Goal: Information Seeking & Learning: Learn about a topic

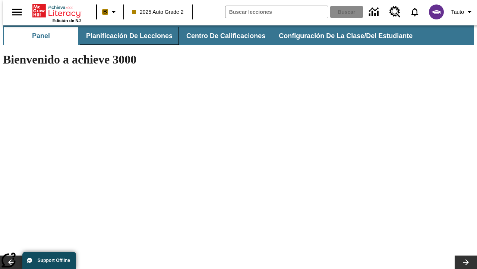
click at [125, 36] on span "Planificación de lecciones" at bounding box center [129, 36] width 87 height 9
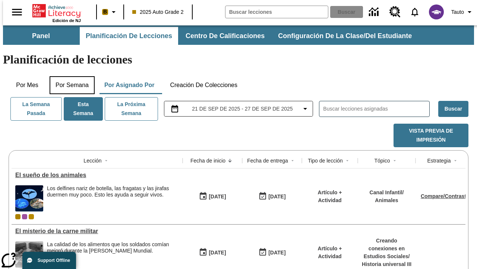
click at [70, 76] on button "Por semana" at bounding box center [72, 85] width 45 height 18
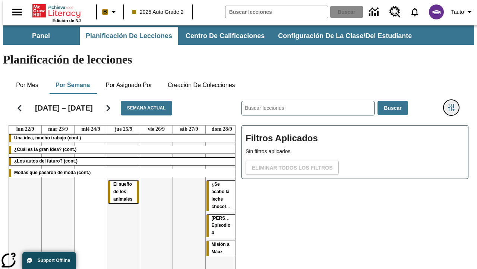
click at [454, 104] on icon "Menú lateral de filtros" at bounding box center [451, 107] width 7 height 7
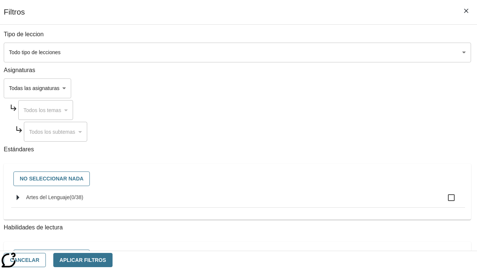
click at [329, 52] on body "[MEDICAL_DATA] al contenido principal Edición de NJ B 2025 Auto Grade 2 Buscar …" at bounding box center [238, 184] width 471 height 319
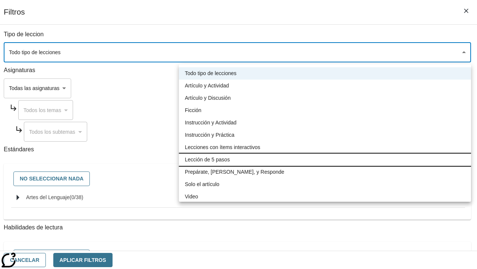
click at [325, 159] on li "Lección de 5 pasos" at bounding box center [325, 159] width 292 height 12
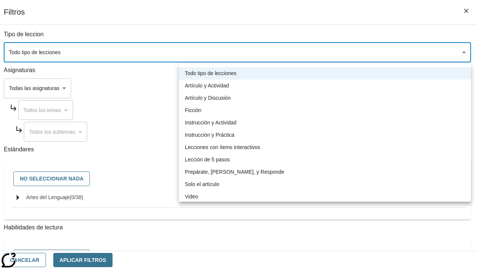
type input "1"
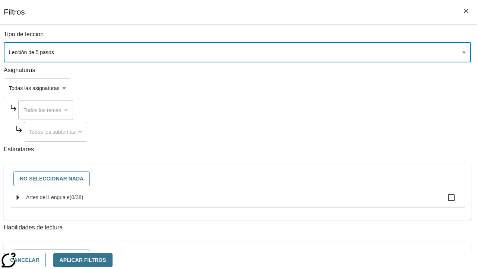
click at [329, 181] on body "[MEDICAL_DATA] al contenido principal Edición de NJ B 2025 Auto Grade 2 Buscar …" at bounding box center [238, 184] width 471 height 319
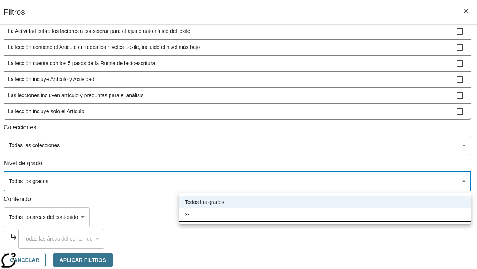
click at [325, 214] on li "2-5" at bounding box center [325, 214] width 292 height 12
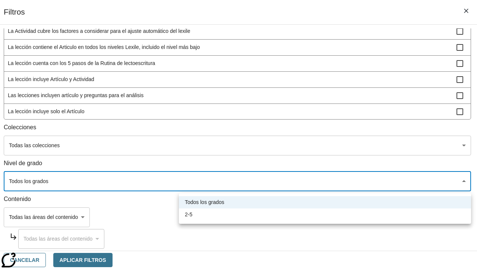
type input "1"
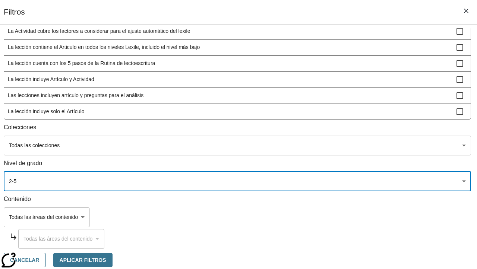
scroll to position [18, 0]
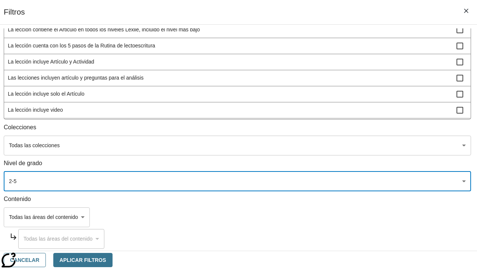
click at [328, 114] on span "La lección incluye video" at bounding box center [232, 110] width 449 height 8
checkbox input "true"
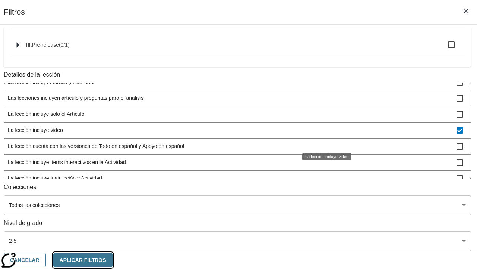
click at [113, 259] on button "Aplicar Filtros" at bounding box center [82, 260] width 59 height 15
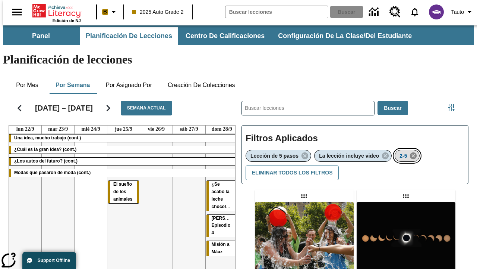
click at [415, 151] on icon "Eliminar 2-5 el ítem seleccionado del filtro" at bounding box center [414, 155] width 8 height 8
click at [454, 104] on icon "Menú lateral de filtros" at bounding box center [451, 107] width 7 height 7
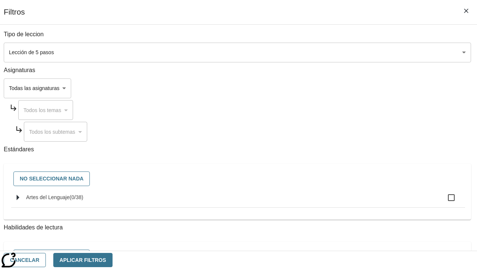
click at [70, 200] on span "Artes del Lenguaje" at bounding box center [48, 197] width 44 height 6
click at [444, 201] on input "Artes del Lenguaje ( 0 / 38 )" at bounding box center [452, 197] width 16 height 16
checkbox input "true"
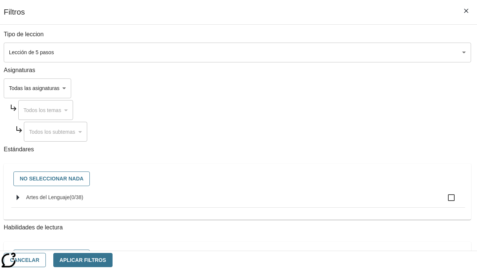
checkbox input "true"
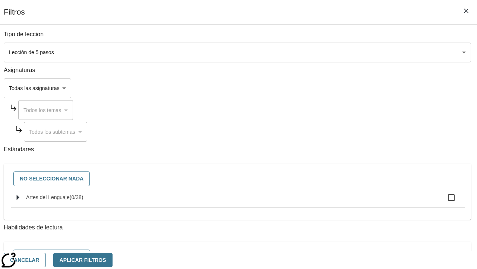
checkbox input "true"
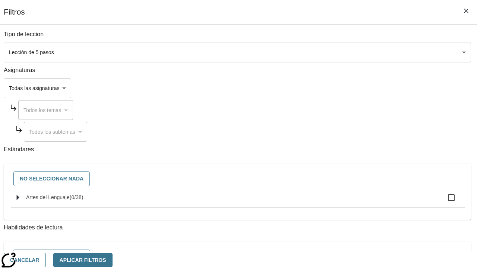
checkbox input "true"
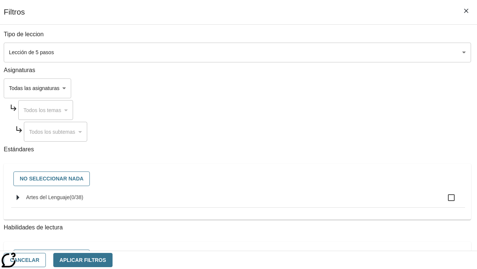
checkbox input "true"
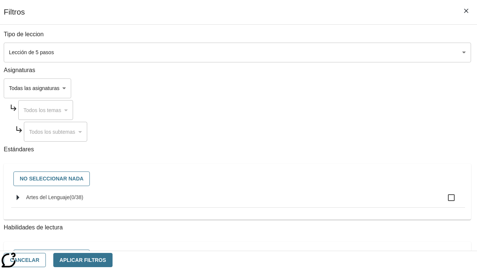
checkbox input "true"
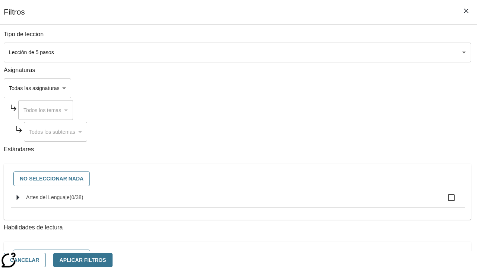
checkbox input "true"
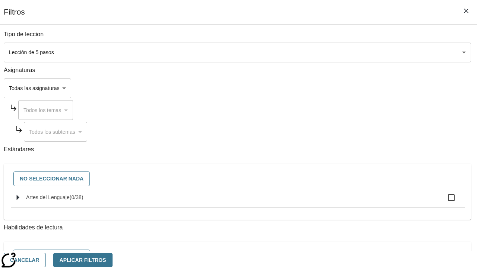
checkbox input "true"
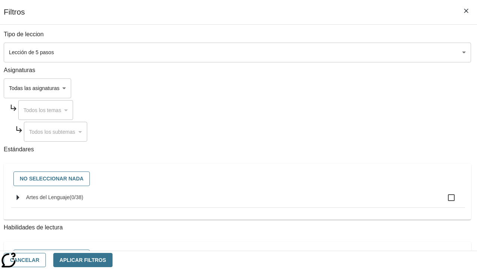
checkbox input "true"
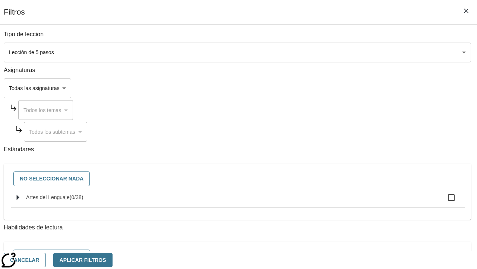
checkbox input "true"
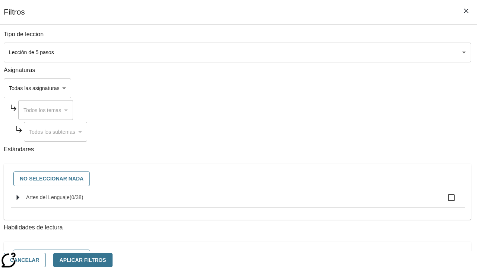
checkbox input "true"
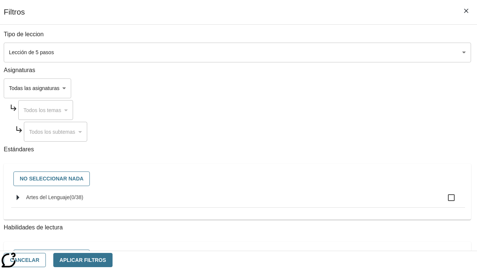
checkbox input "true"
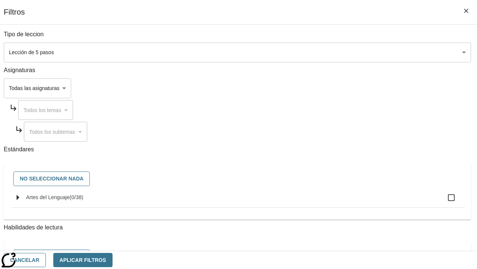
checkbox input "true"
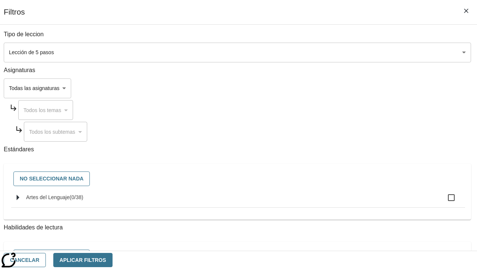
checkbox input "true"
click at [113, 259] on button "Aplicar Filtros" at bounding box center [82, 260] width 59 height 15
